Goal: Information Seeking & Learning: Learn about a topic

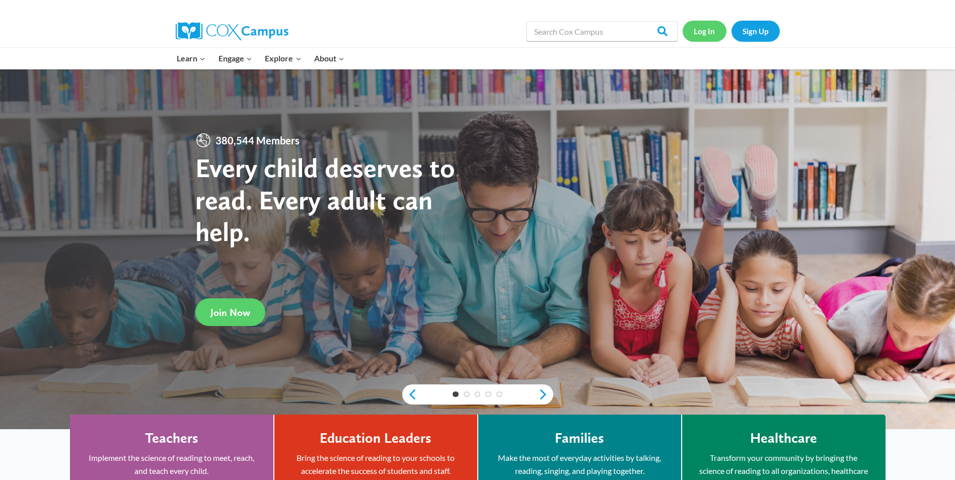
click at [696, 38] on link "Log In" at bounding box center [704, 31] width 44 height 21
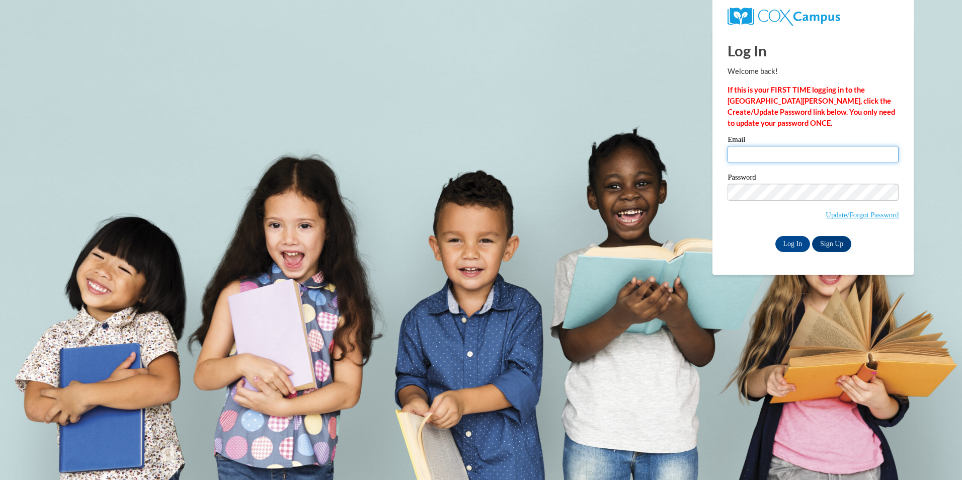
click at [754, 160] on input "Email" at bounding box center [813, 154] width 171 height 17
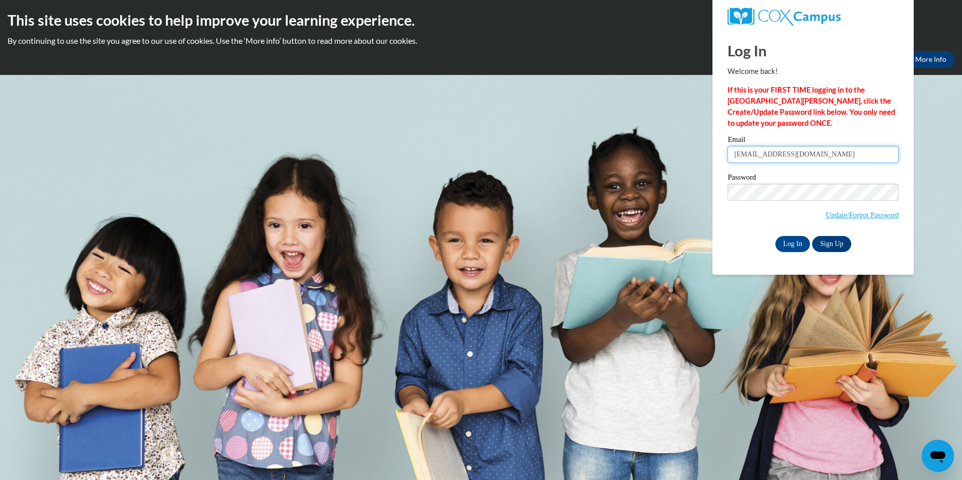
type input "bt.brighteyes@gmail.com"
click at [775, 236] on input "Log In" at bounding box center [792, 244] width 35 height 16
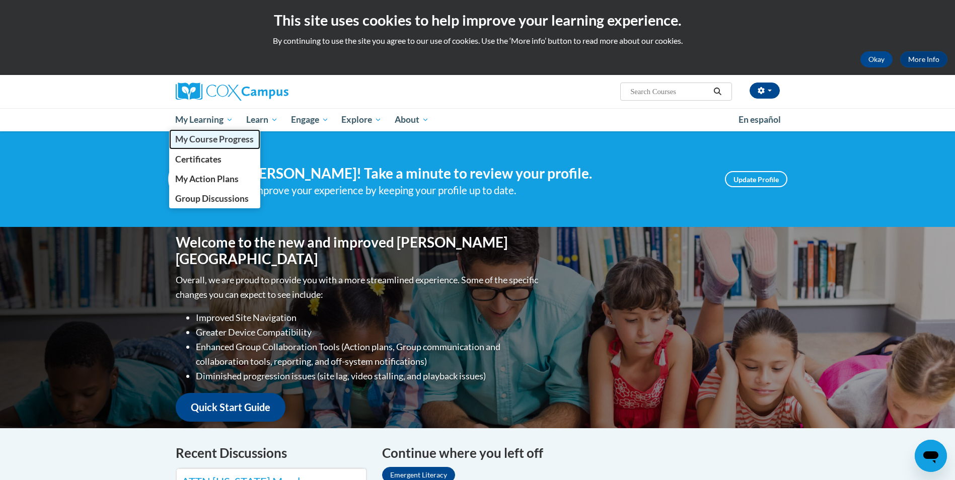
click at [221, 139] on span "My Course Progress" at bounding box center [214, 139] width 78 height 11
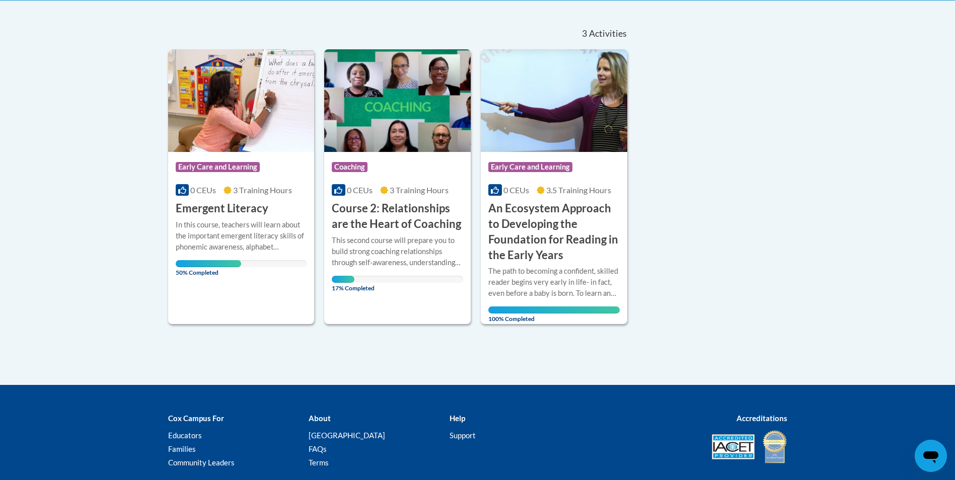
scroll to position [186, 0]
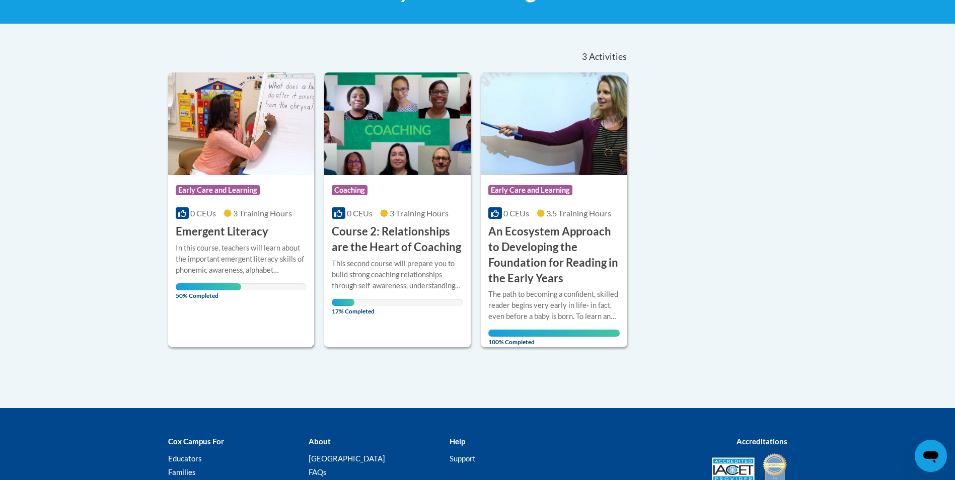
click at [237, 237] on h3 "Emergent Literacy" at bounding box center [222, 232] width 93 height 16
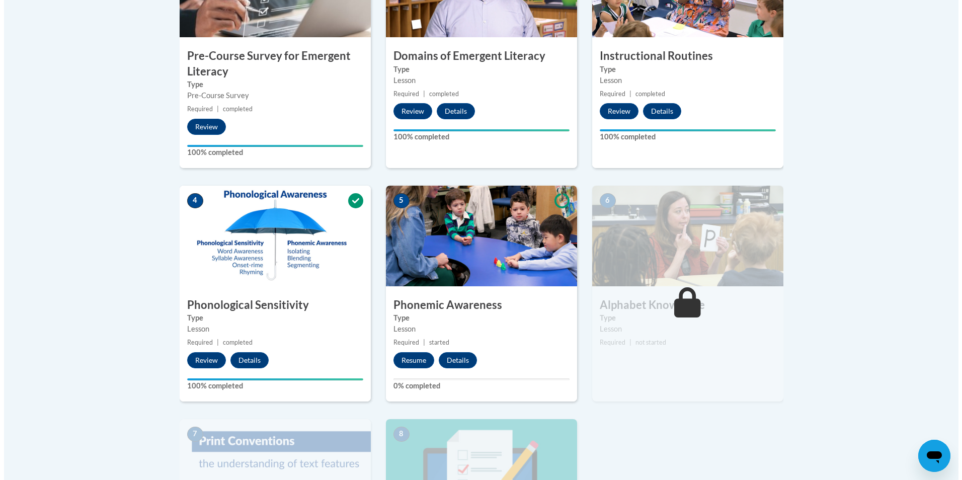
scroll to position [403, 0]
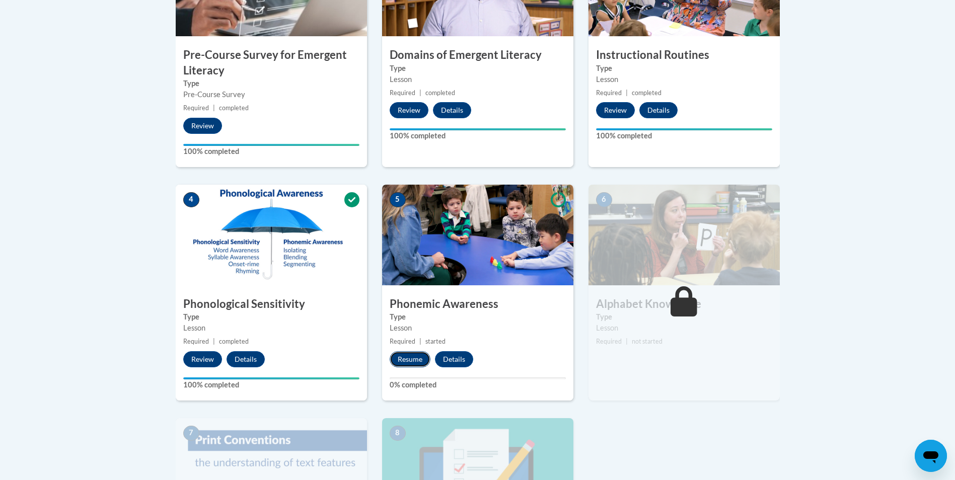
click at [418, 358] on button "Resume" at bounding box center [409, 359] width 41 height 16
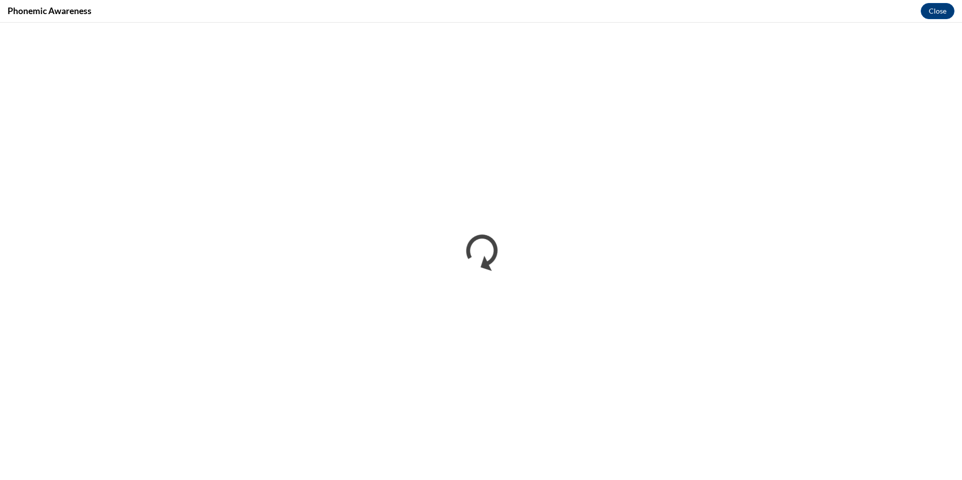
scroll to position [0, 0]
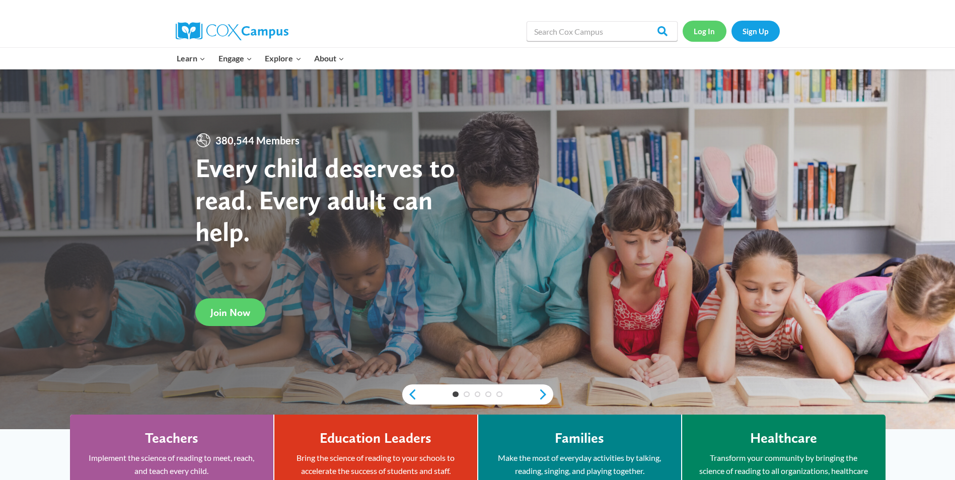
click at [710, 35] on link "Log In" at bounding box center [704, 31] width 44 height 21
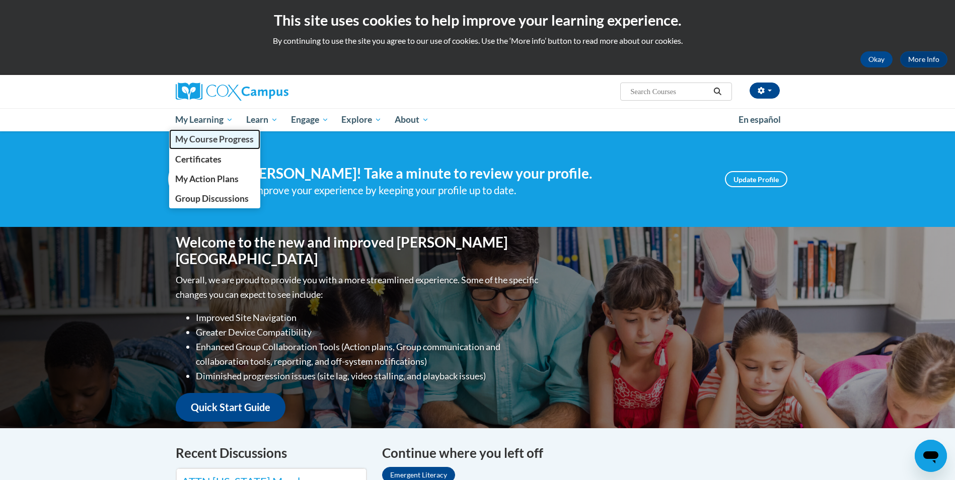
click at [209, 135] on span "My Course Progress" at bounding box center [214, 139] width 78 height 11
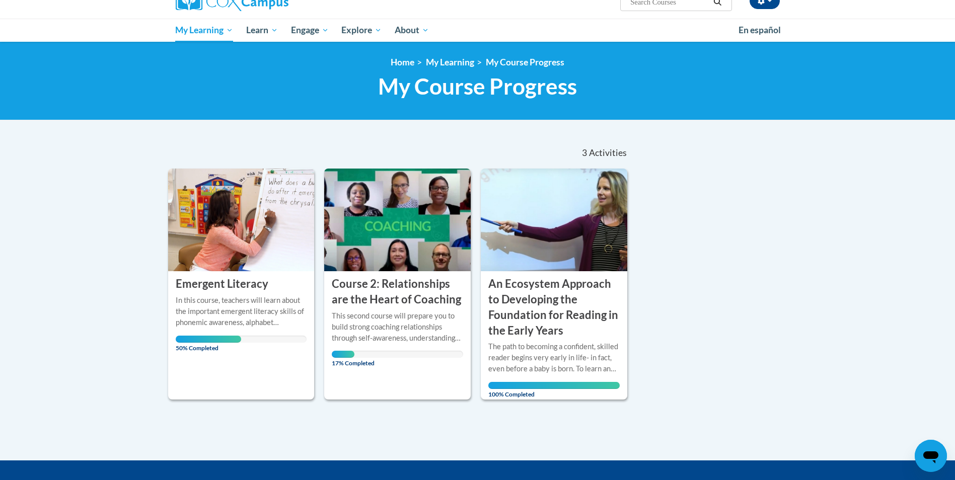
scroll to position [101, 0]
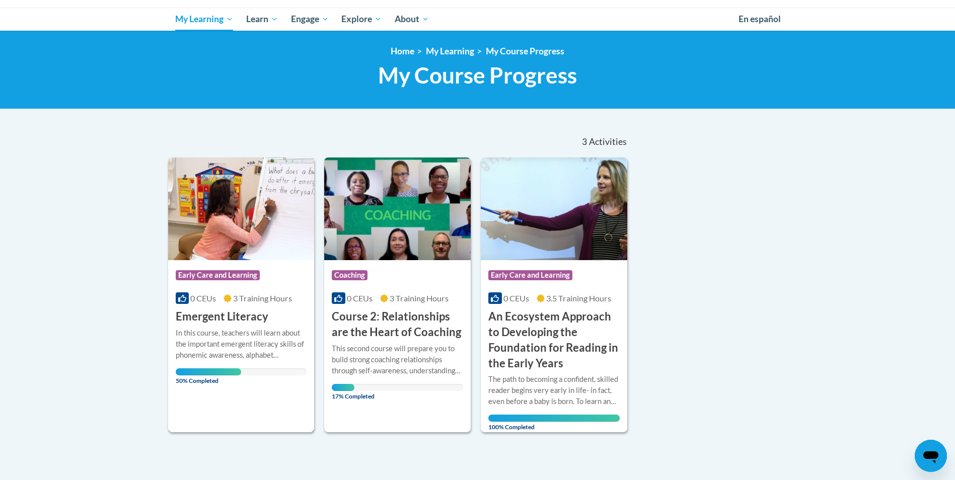
click at [266, 295] on span "3 Training Hours" at bounding box center [262, 298] width 59 height 10
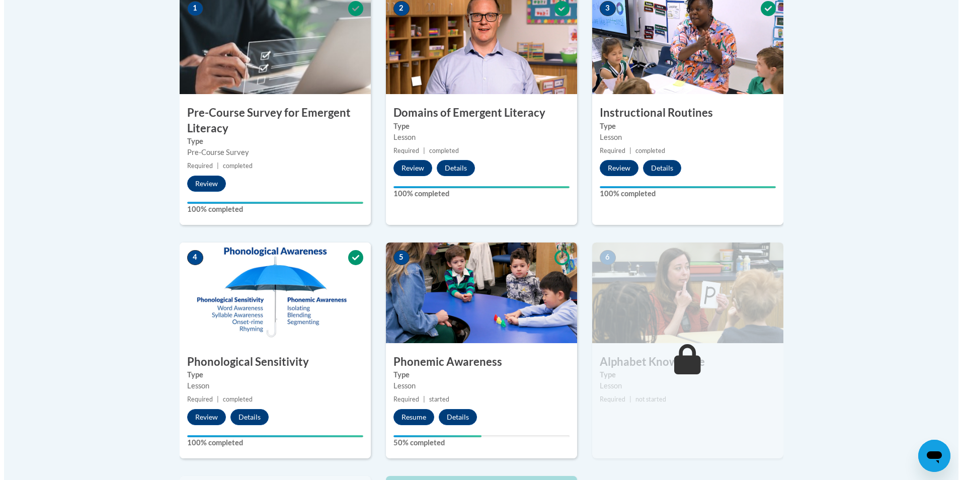
scroll to position [453, 0]
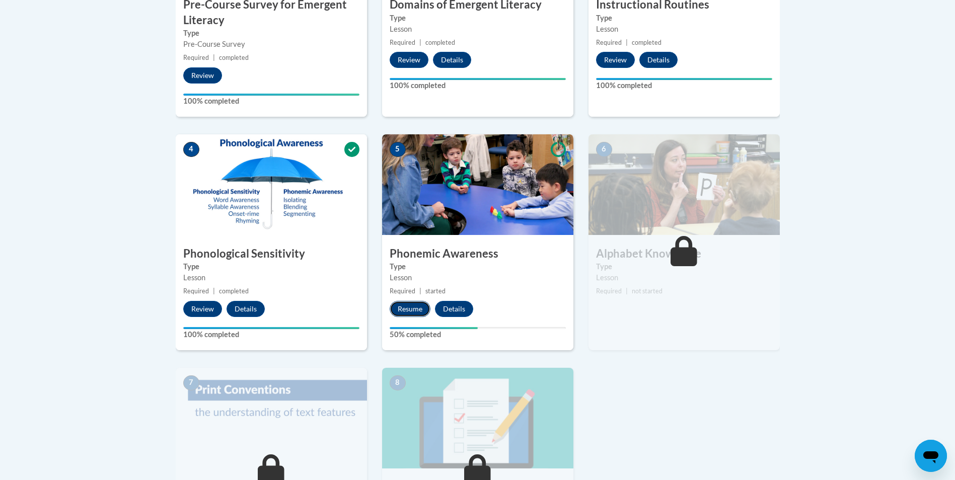
click at [413, 304] on button "Resume" at bounding box center [409, 309] width 41 height 16
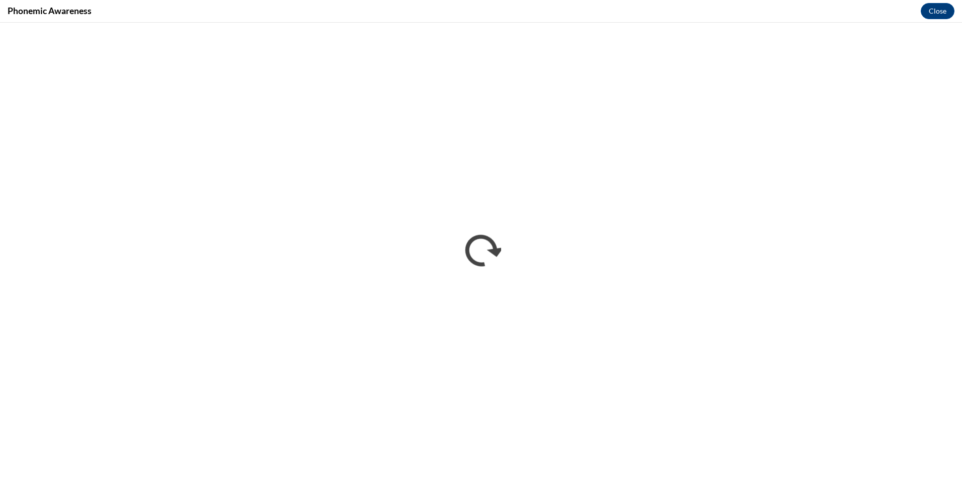
scroll to position [0, 0]
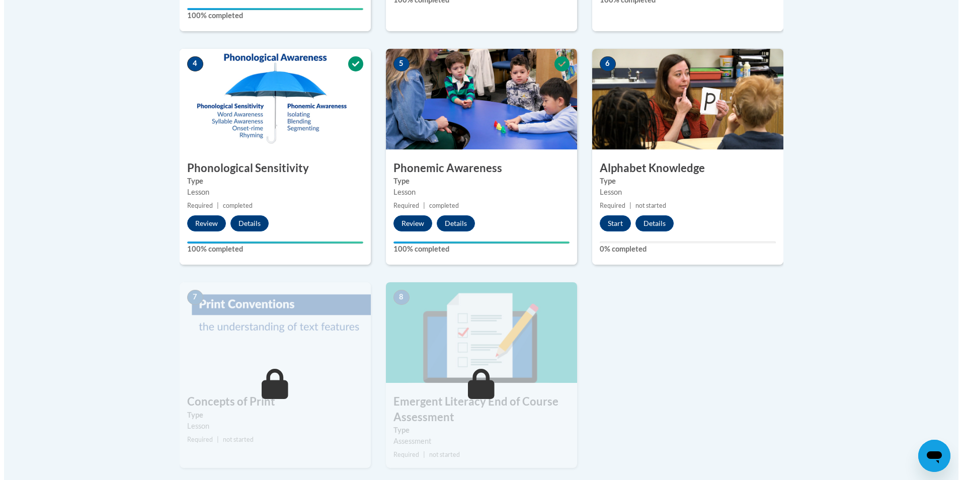
scroll to position [639, 0]
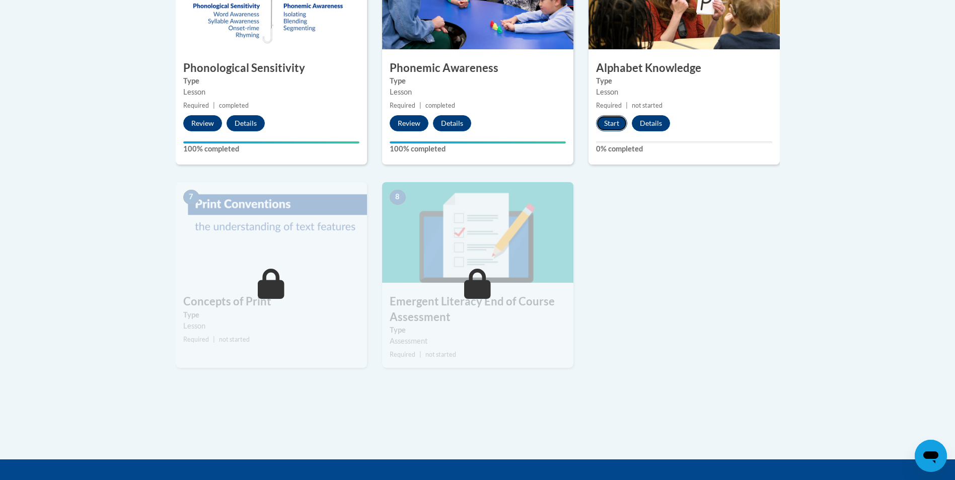
click at [616, 119] on button "Start" at bounding box center [611, 123] width 31 height 16
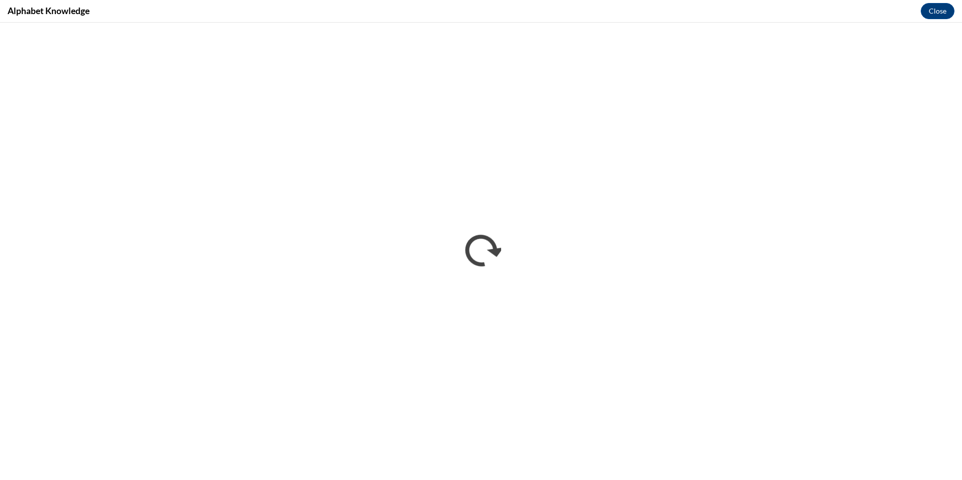
scroll to position [0, 0]
